Goal: Task Accomplishment & Management: Manage account settings

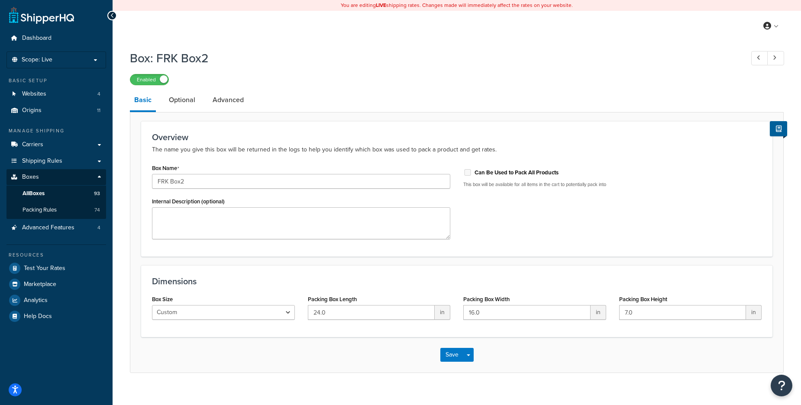
click at [345, 82] on div "Enabled" at bounding box center [457, 79] width 654 height 12
click at [23, 190] on span "All Boxes" at bounding box center [34, 193] width 22 height 7
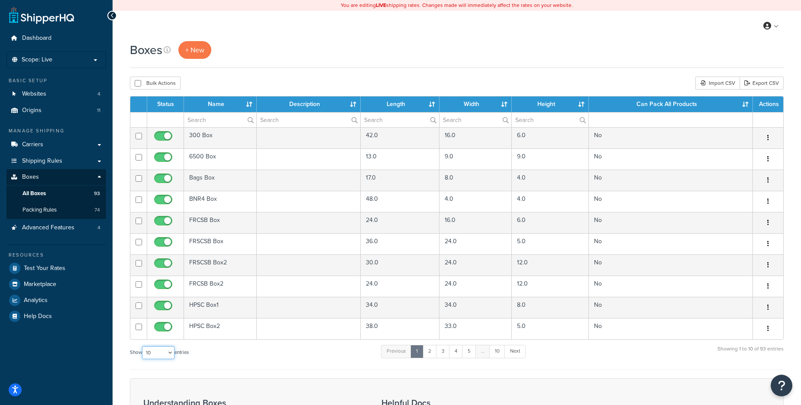
select select "1000"
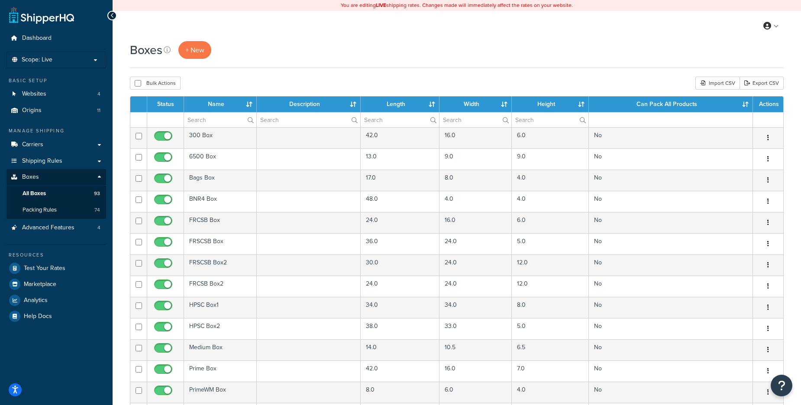
click at [393, 106] on th "Length" at bounding box center [400, 105] width 79 height 16
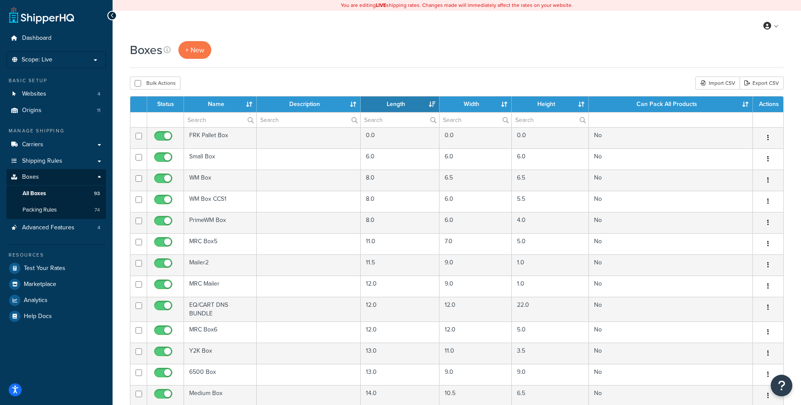
click at [393, 106] on th "Length" at bounding box center [400, 105] width 79 height 16
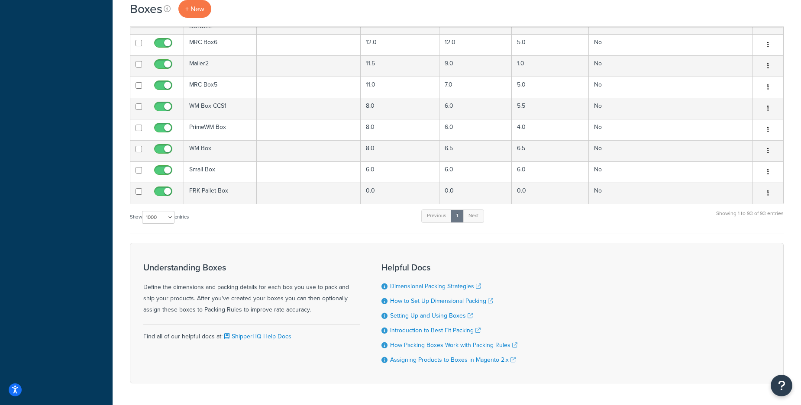
scroll to position [1779, 0]
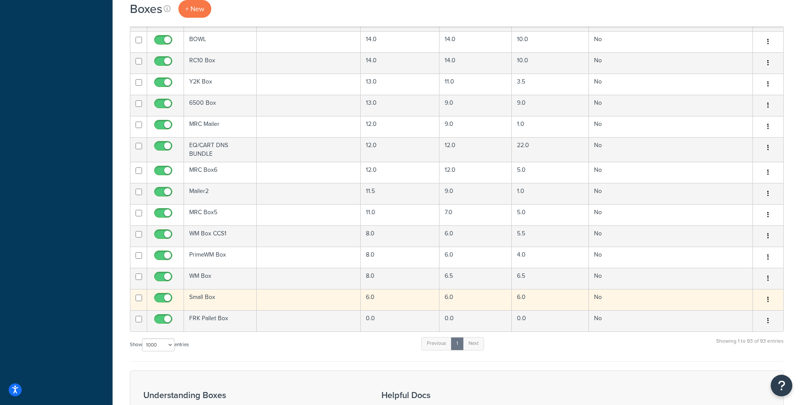
click at [206, 296] on td "Small Box" at bounding box center [220, 299] width 73 height 21
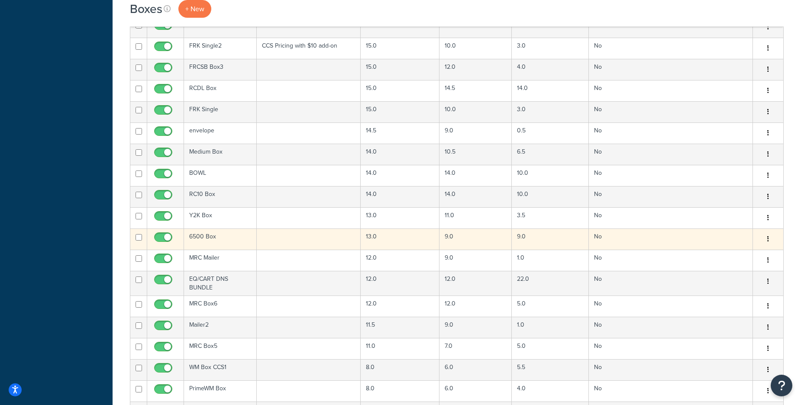
scroll to position [1639, 0]
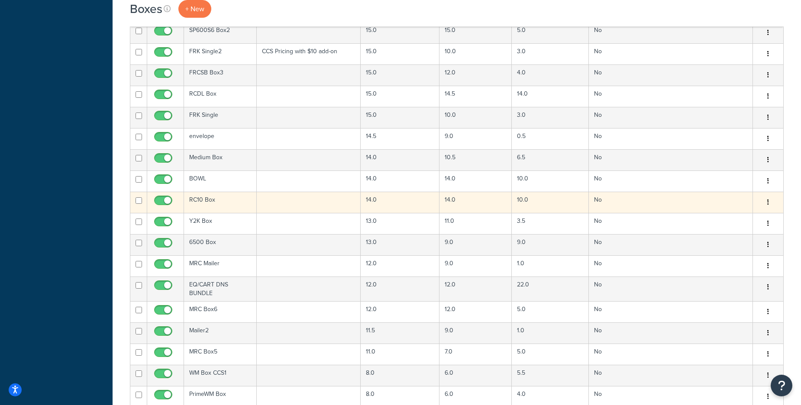
click at [211, 202] on td "RC10 Box" at bounding box center [220, 202] width 73 height 21
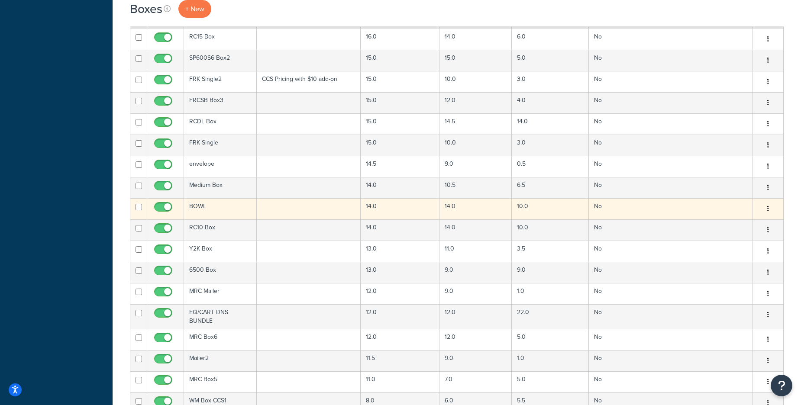
scroll to position [1606, 0]
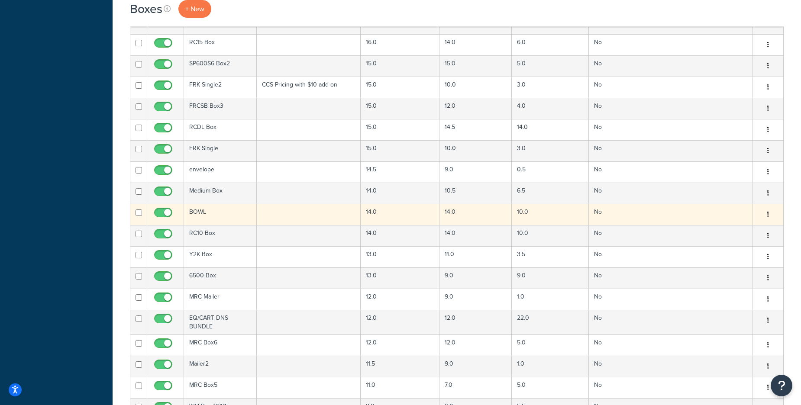
click at [198, 211] on td "BOWL" at bounding box center [220, 214] width 73 height 21
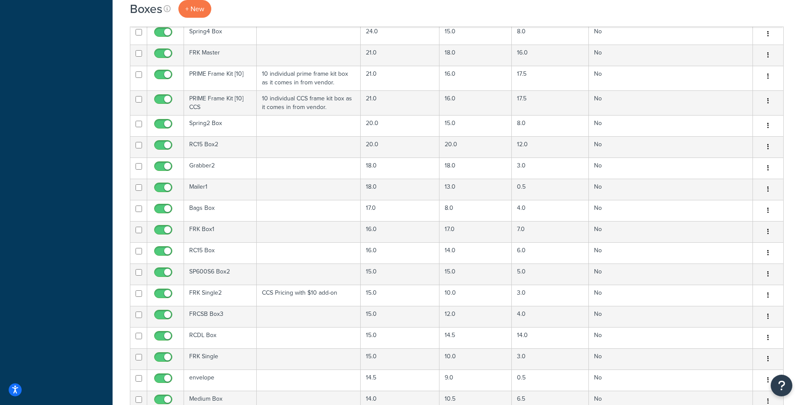
scroll to position [1508, 0]
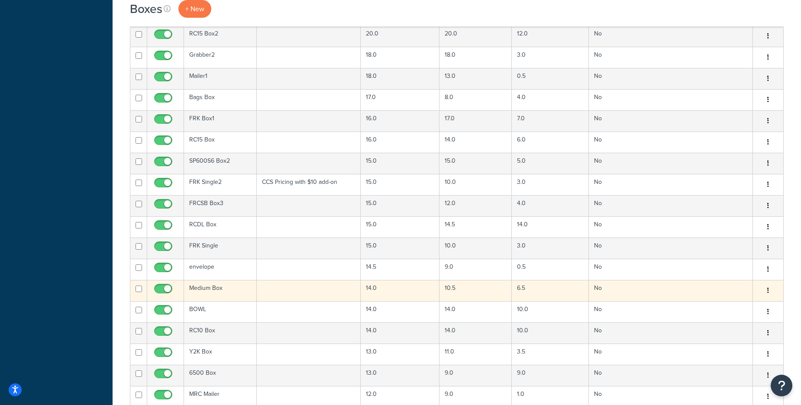
click at [217, 290] on td "Medium Box" at bounding box center [220, 290] width 73 height 21
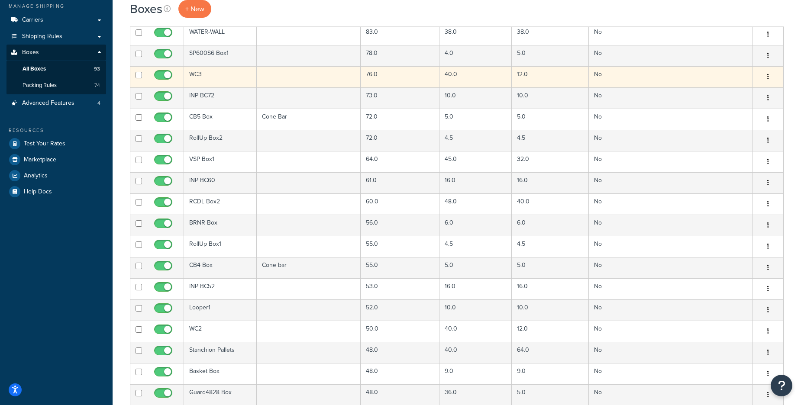
scroll to position [0, 0]
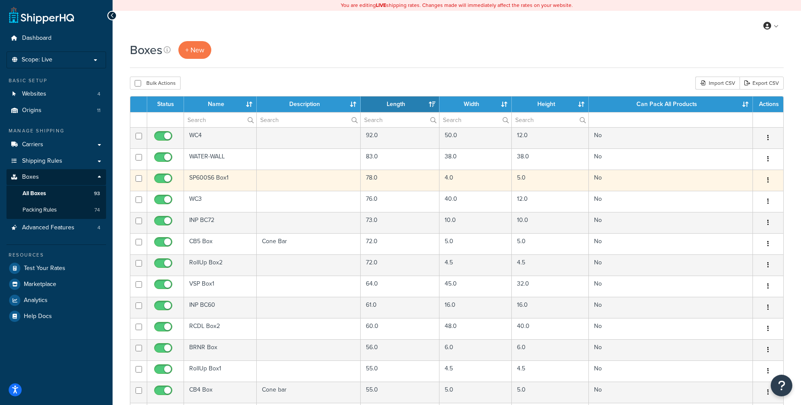
click at [326, 183] on td at bounding box center [309, 180] width 104 height 21
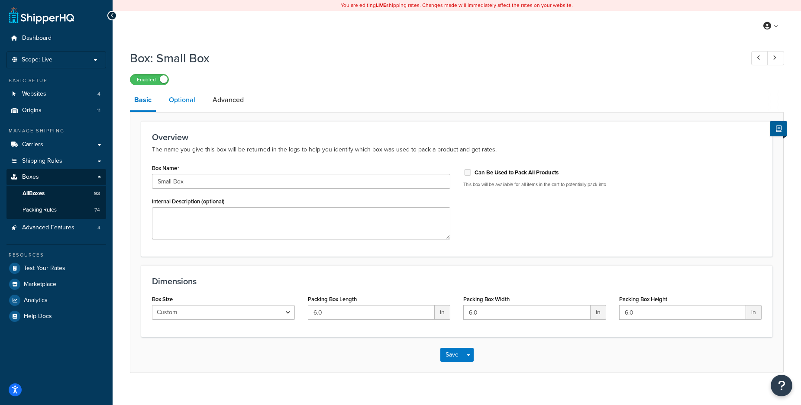
click at [180, 97] on link "Optional" at bounding box center [181, 100] width 35 height 21
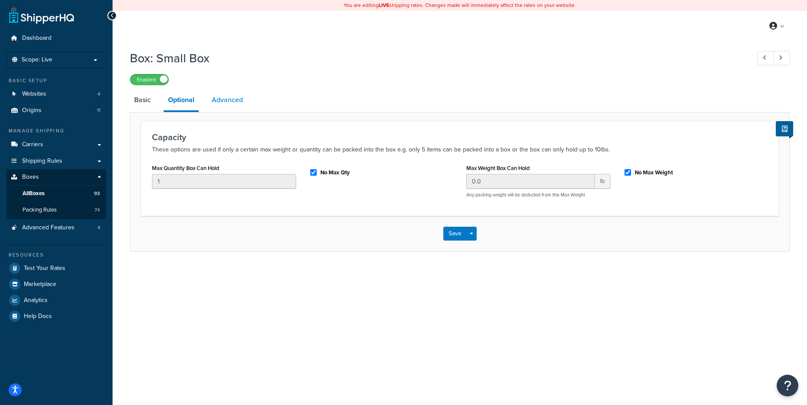
click at [226, 100] on link "Advanced" at bounding box center [227, 100] width 40 height 21
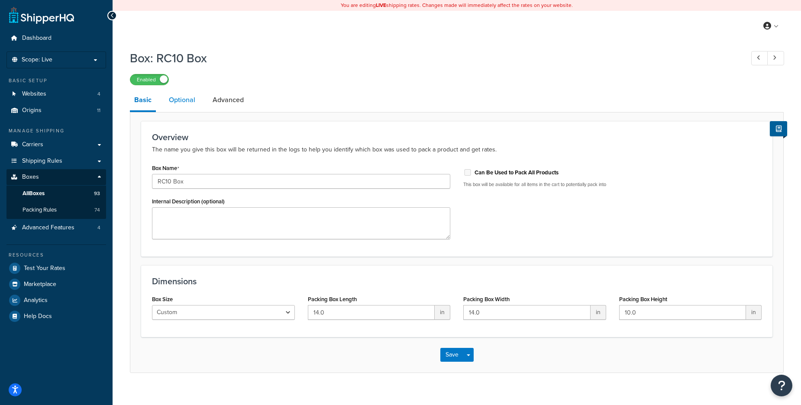
click at [196, 101] on link "Optional" at bounding box center [181, 100] width 35 height 21
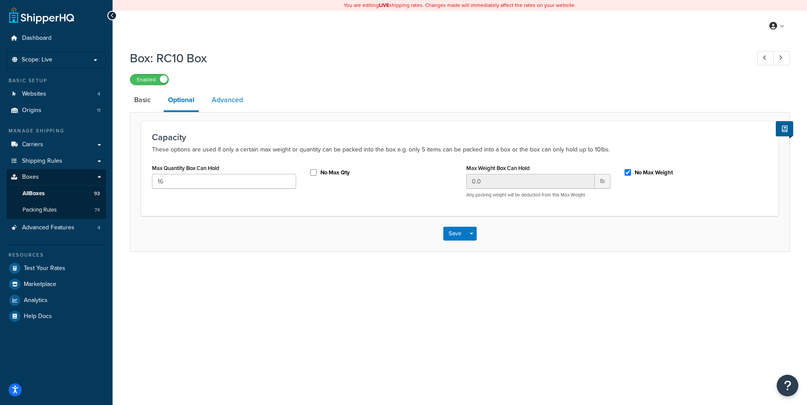
click at [236, 103] on link "Advanced" at bounding box center [227, 100] width 40 height 21
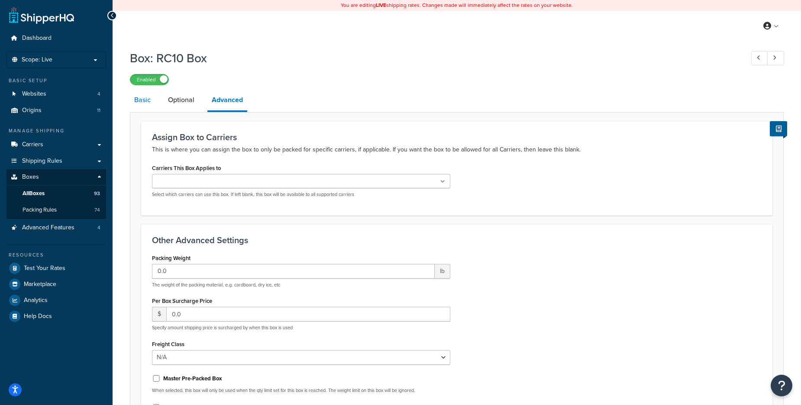
click at [136, 103] on link "Basic" at bounding box center [142, 100] width 25 height 21
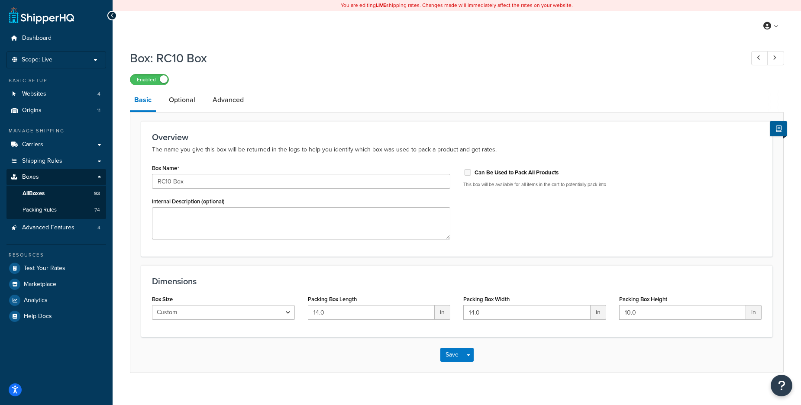
click at [310, 82] on div "Enabled" at bounding box center [457, 79] width 654 height 12
click at [186, 94] on link "Optional" at bounding box center [181, 100] width 35 height 21
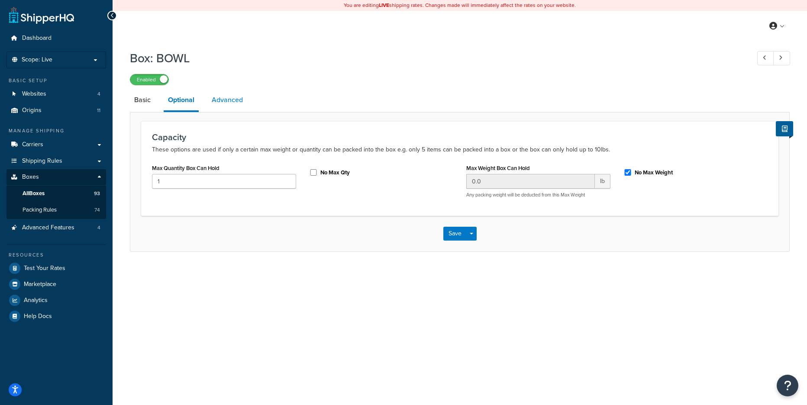
click at [232, 102] on link "Advanced" at bounding box center [227, 100] width 40 height 21
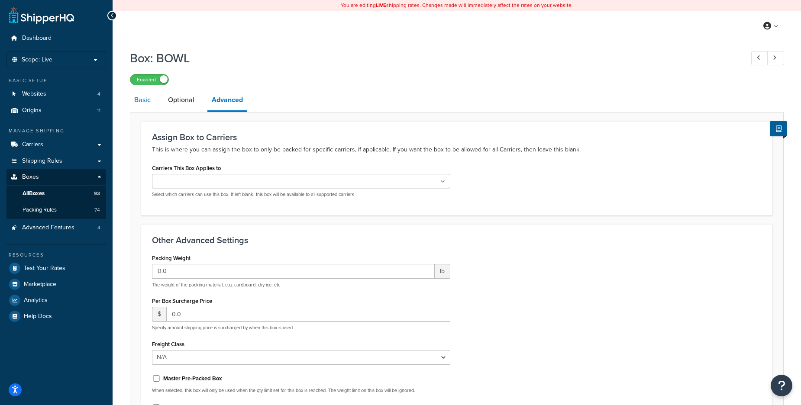
click at [146, 100] on link "Basic" at bounding box center [142, 100] width 25 height 21
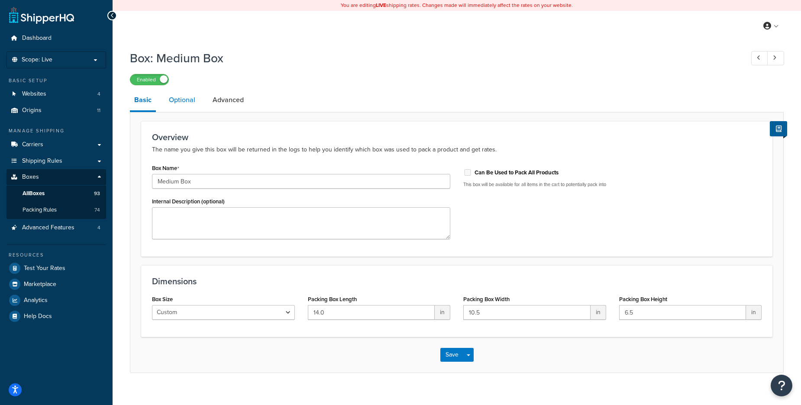
click at [177, 100] on link "Optional" at bounding box center [181, 100] width 35 height 21
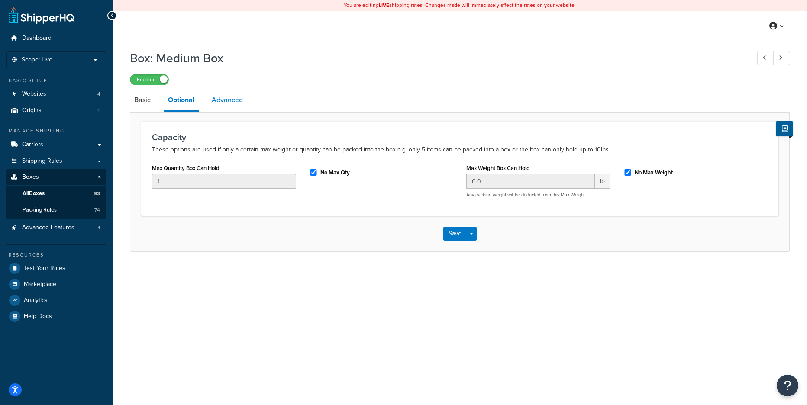
click at [245, 103] on link "Advanced" at bounding box center [227, 100] width 40 height 21
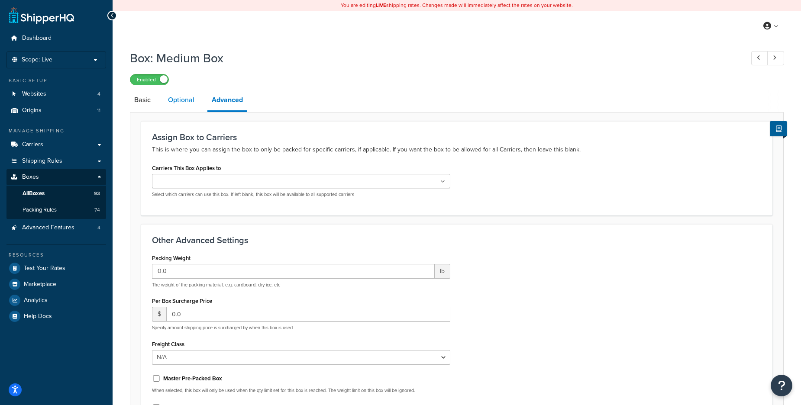
click at [166, 100] on link "Optional" at bounding box center [181, 100] width 35 height 21
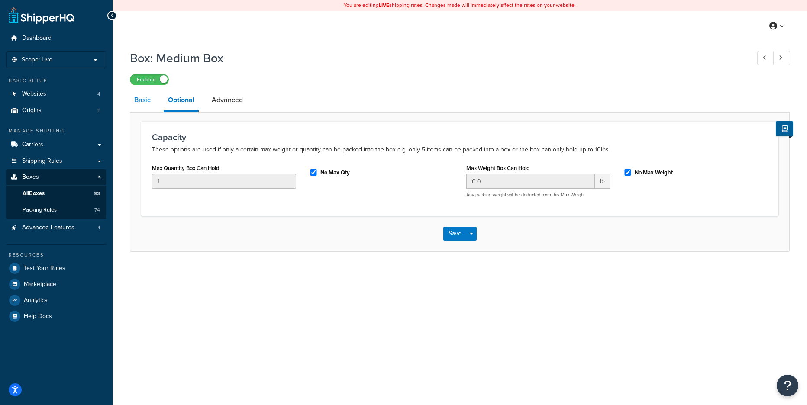
click at [144, 102] on link "Basic" at bounding box center [142, 100] width 25 height 21
